Goal: Task Accomplishment & Management: Use online tool/utility

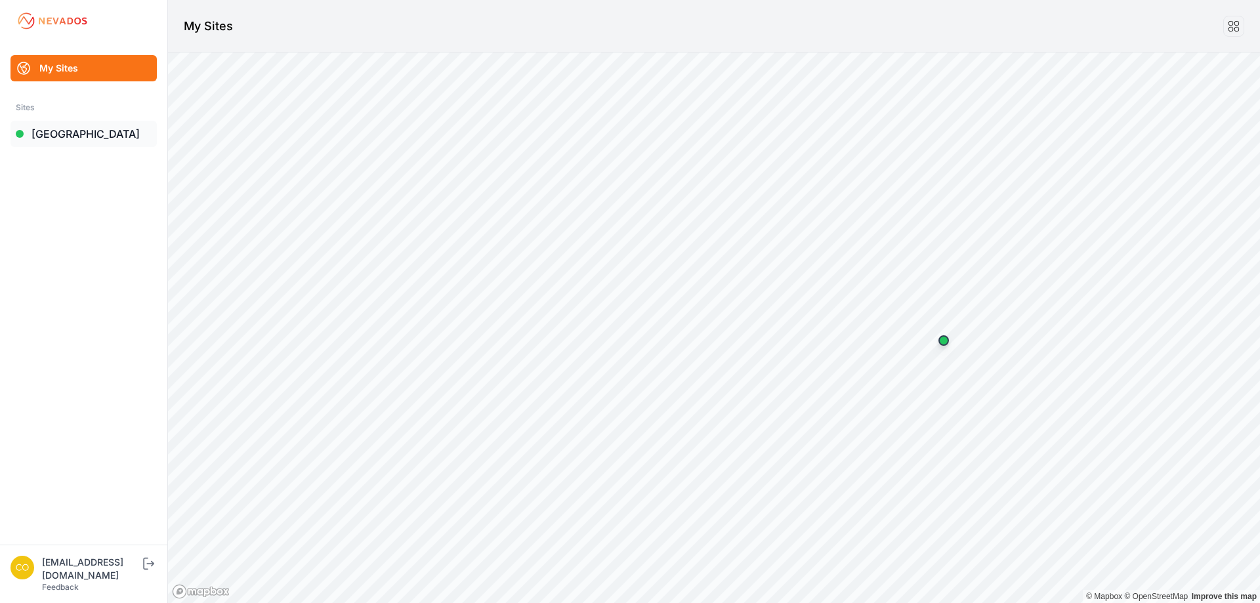
click at [108, 144] on link "[GEOGRAPHIC_DATA]" at bounding box center [84, 134] width 146 height 26
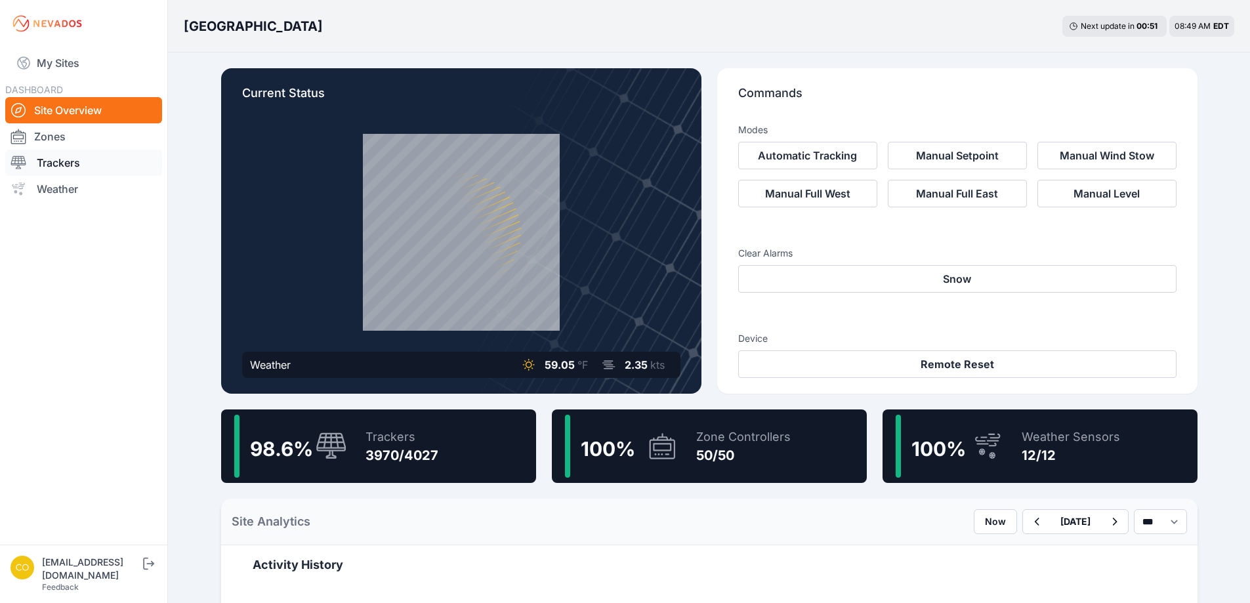
click at [52, 164] on link "Trackers" at bounding box center [83, 163] width 157 height 26
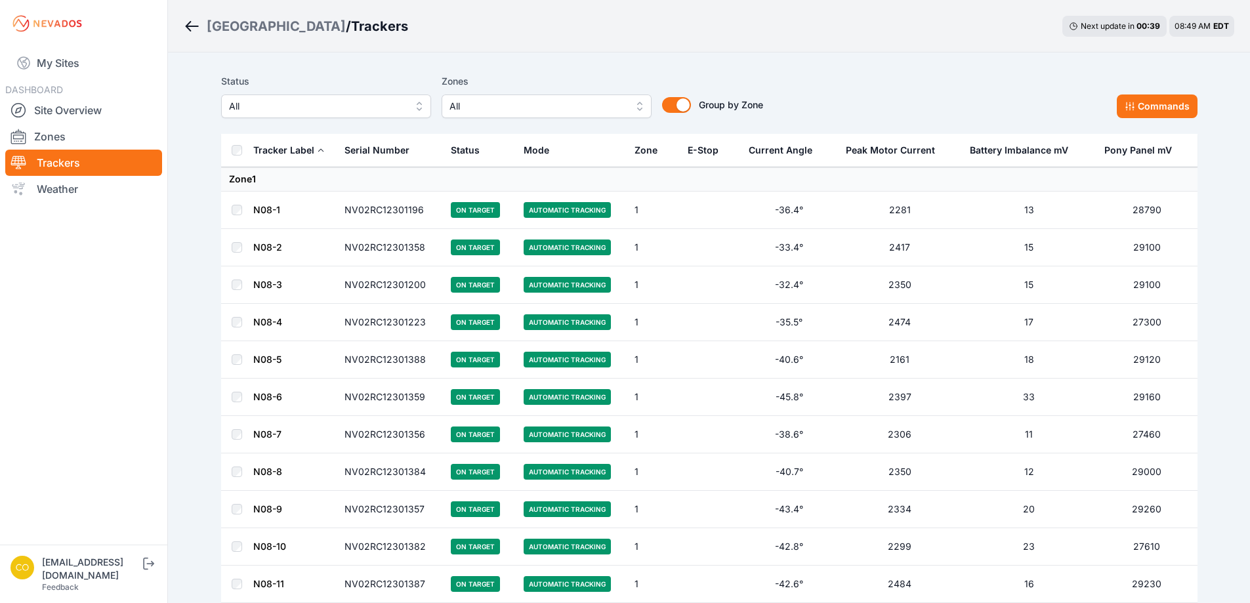
click at [551, 108] on span "All" at bounding box center [538, 106] width 176 height 16
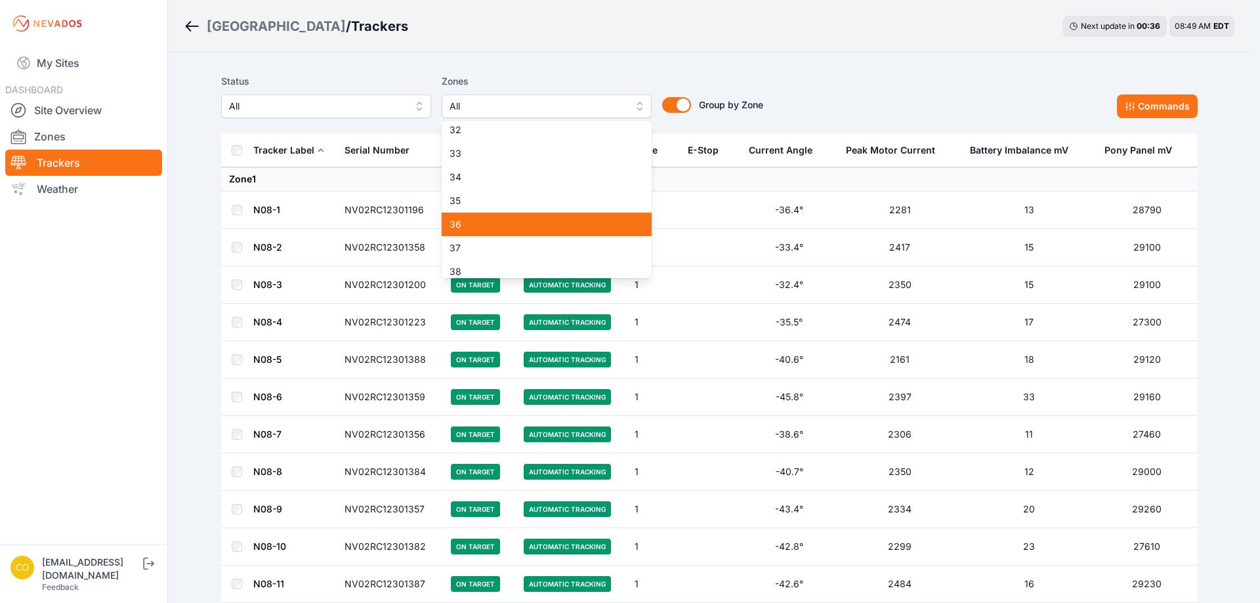
scroll to position [722, 0]
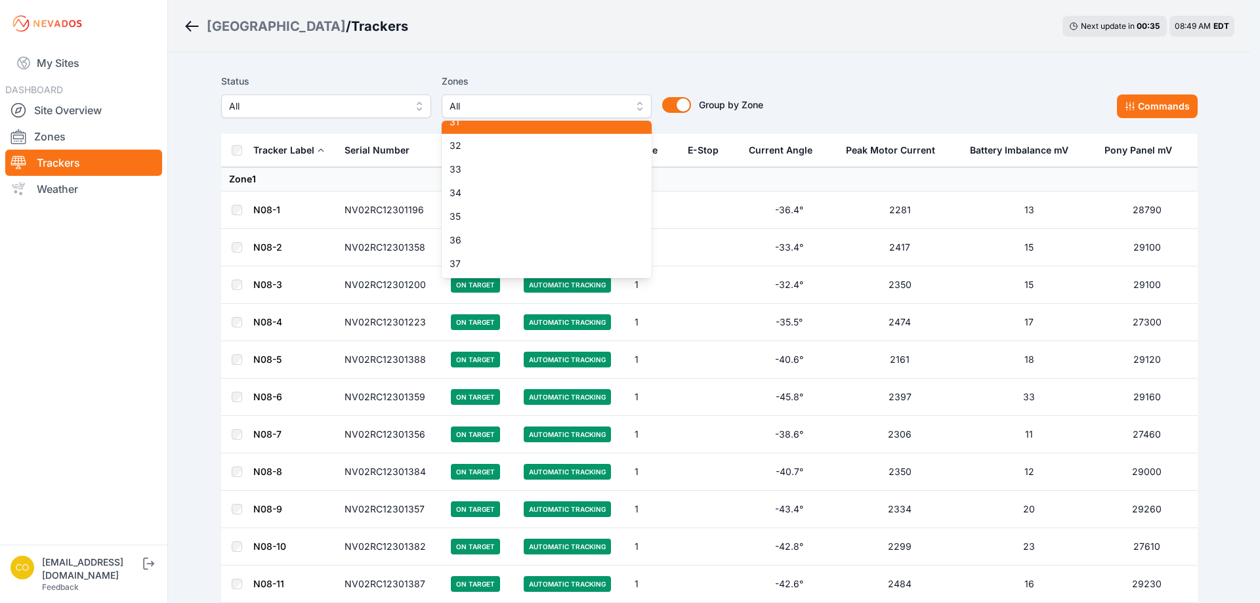
click at [483, 129] on div "31" at bounding box center [547, 122] width 210 height 24
click at [685, 70] on div "Status All Zones All 1 2 3 4 5 6 7 8 9 10 11 12 13 14 15 16 17 18 19 20 21 22 2…" at bounding box center [709, 101] width 977 height 66
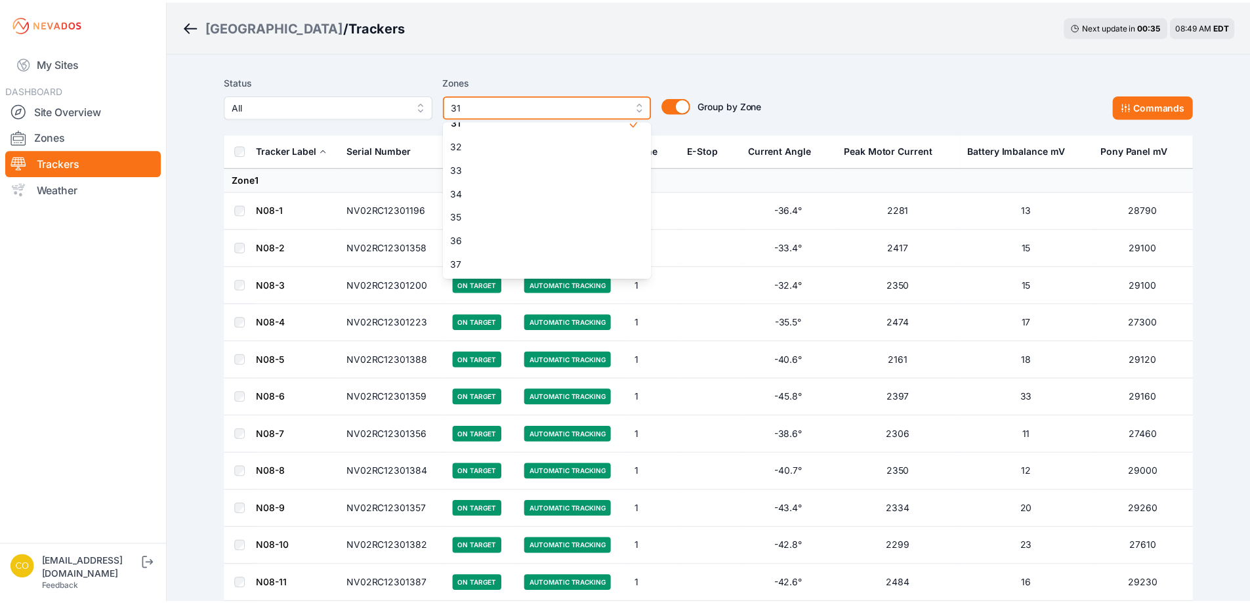
scroll to position [711, 0]
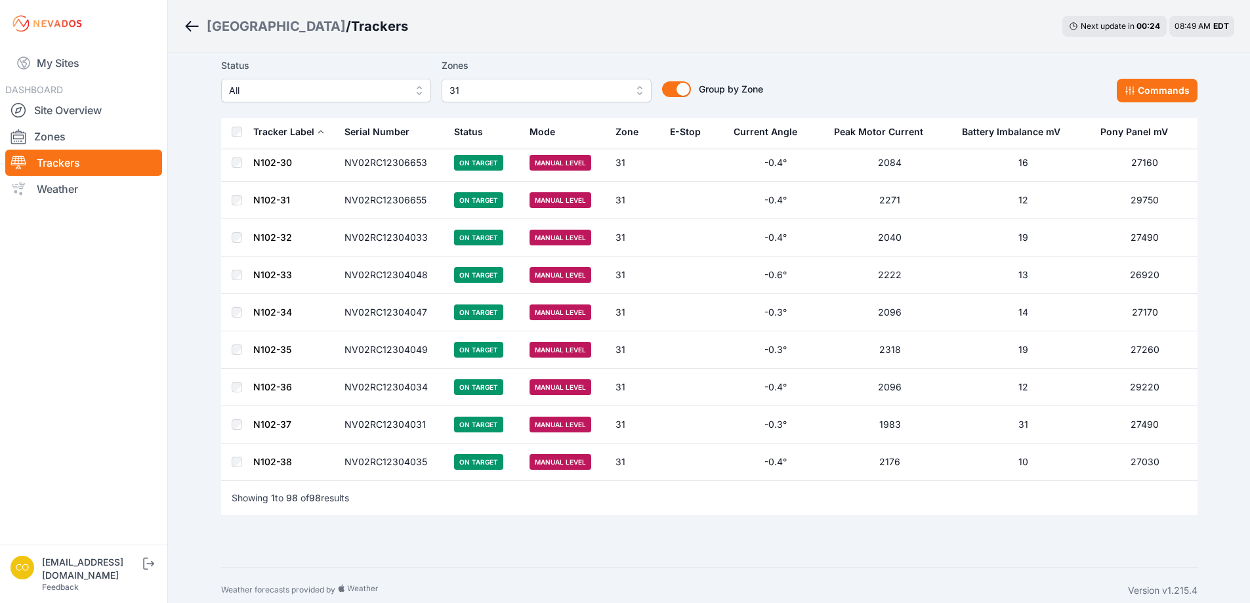
scroll to position [3387, 0]
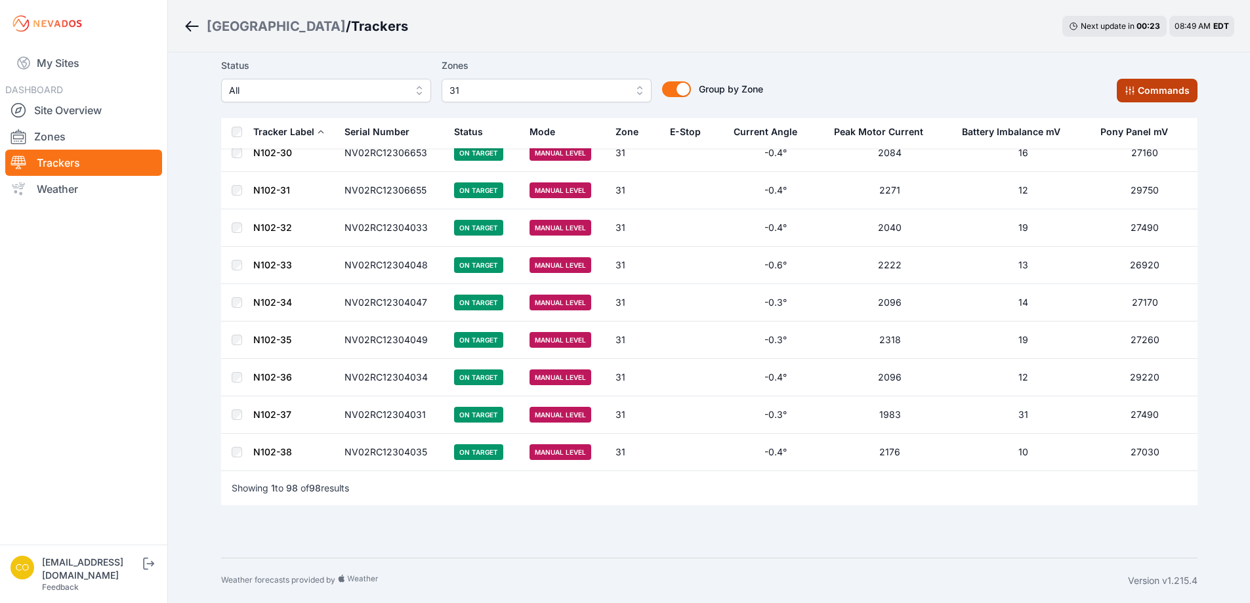
click at [1141, 91] on button "Commands" at bounding box center [1157, 91] width 81 height 24
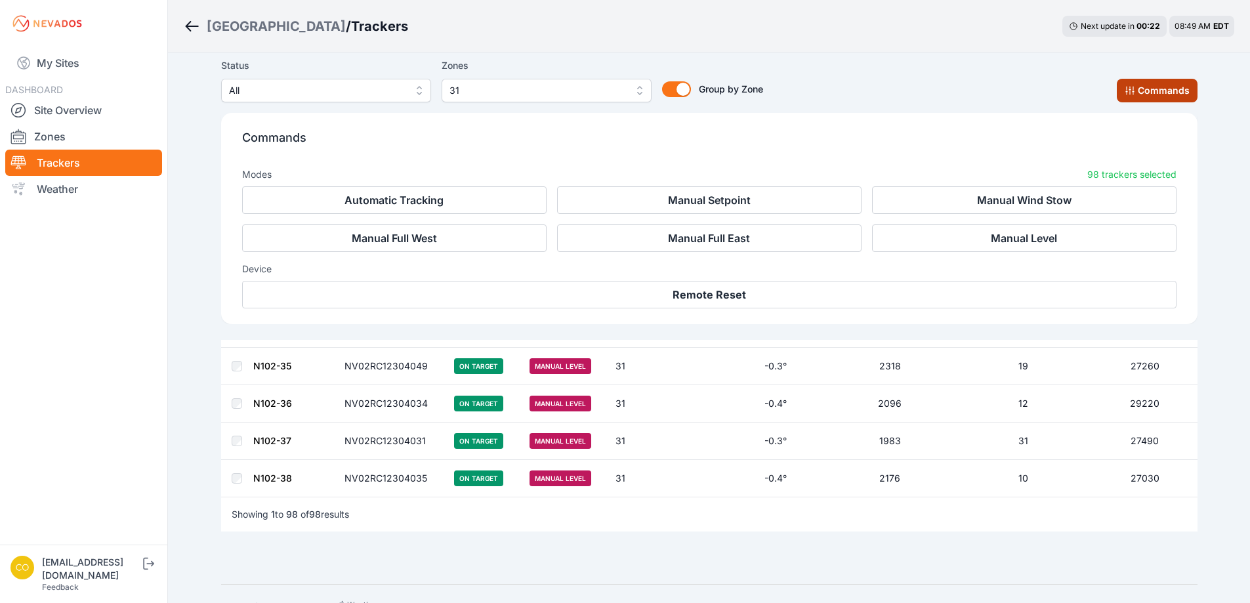
scroll to position [3609, 0]
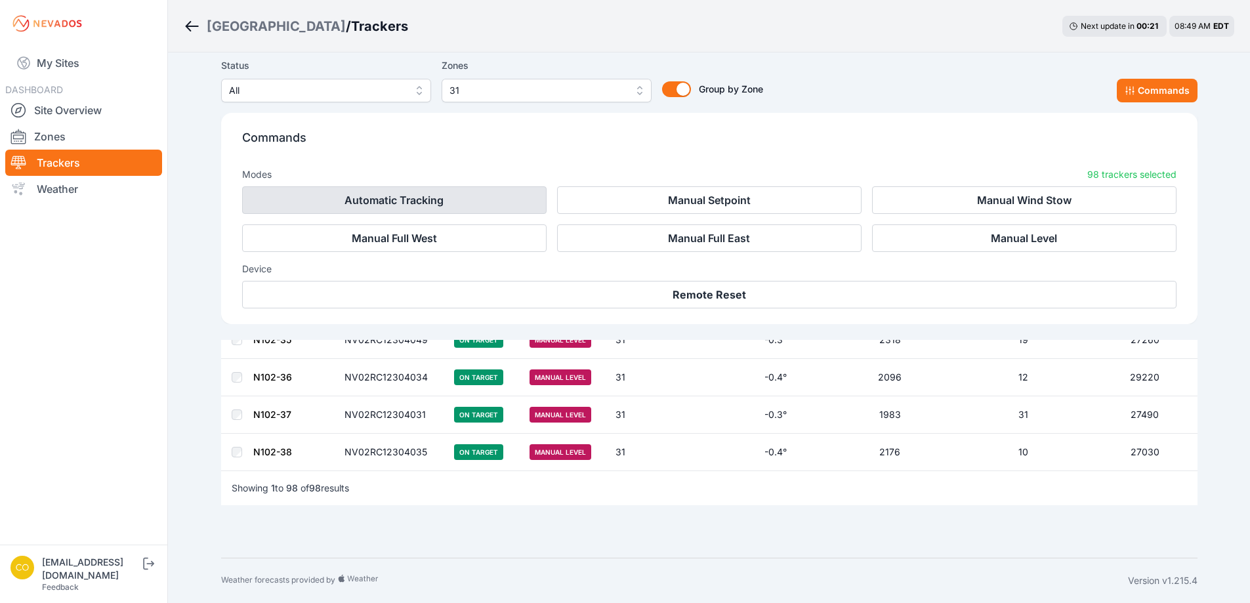
click at [392, 200] on button "Automatic Tracking" at bounding box center [394, 200] width 305 height 28
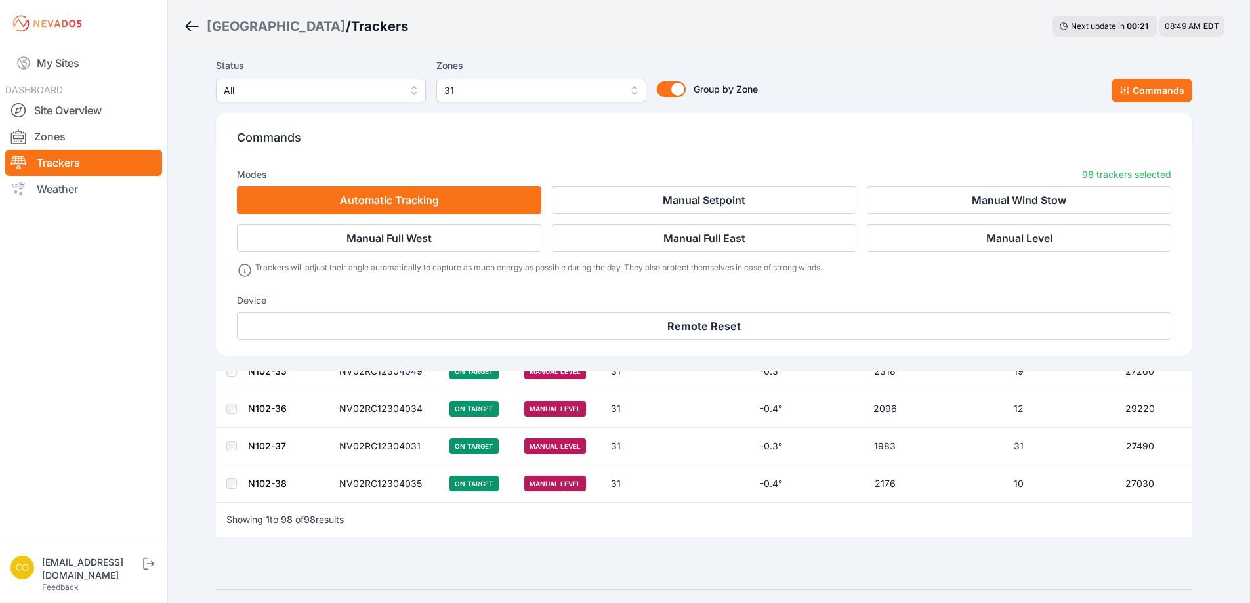
scroll to position [3640, 0]
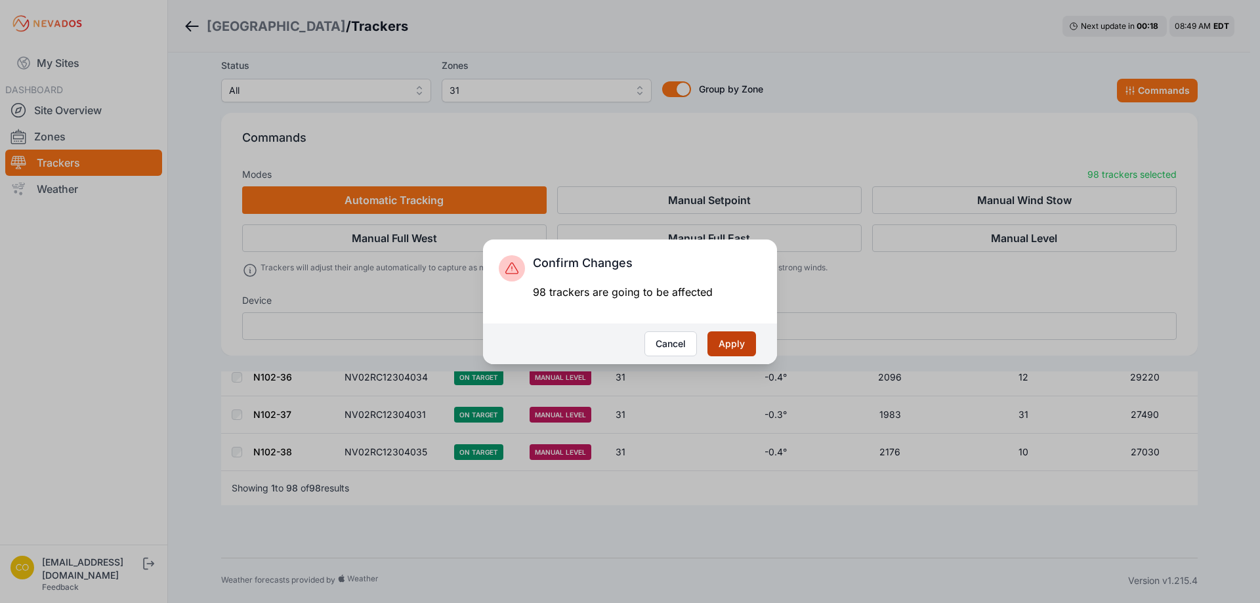
click at [736, 341] on button "Apply" at bounding box center [732, 343] width 49 height 25
